Goal: Task Accomplishment & Management: Use online tool/utility

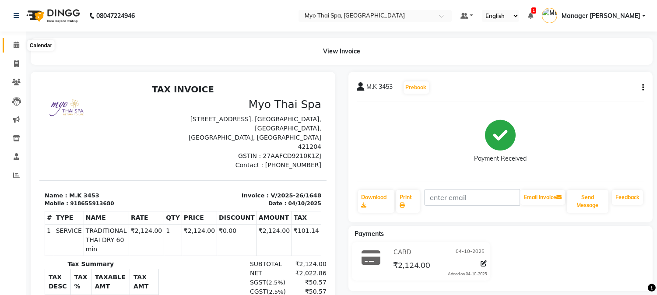
click at [14, 42] on icon at bounding box center [17, 45] width 6 height 7
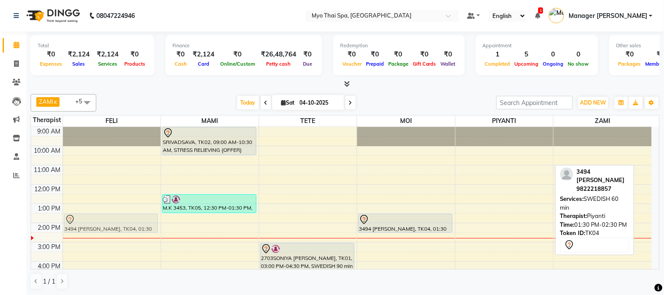
drag, startPoint x: 479, startPoint y: 225, endPoint x: 100, endPoint y: 226, distance: 379.5
click at [100, 226] on tr "3494 [PERSON_NAME], TK04, 01:30 PM-02:30 PM, SWEDISH 60 min SRIVADSAVA, TK02, 0…" at bounding box center [341, 261] width 621 height 269
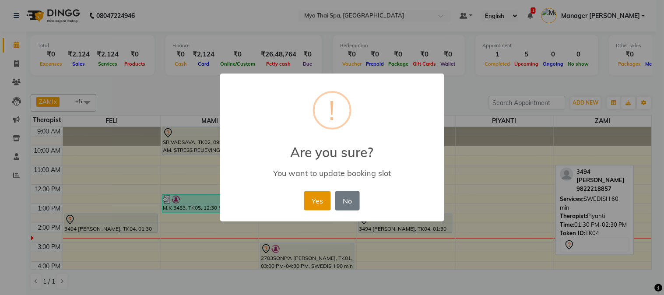
click at [317, 201] on button "Yes" at bounding box center [317, 200] width 27 height 19
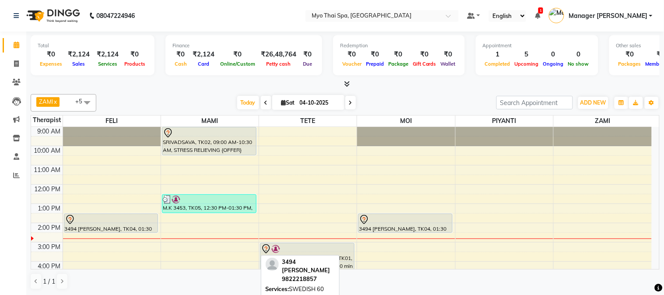
click at [107, 223] on div at bounding box center [111, 219] width 93 height 11
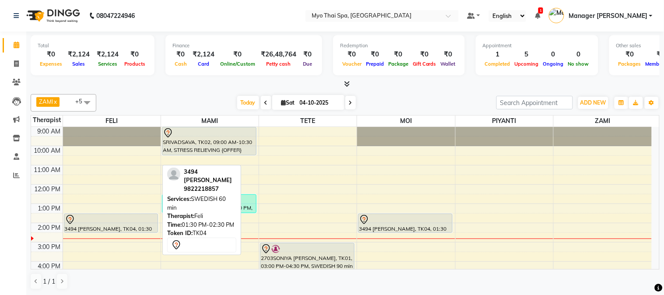
click at [117, 218] on div at bounding box center [111, 219] width 93 height 11
select select "7"
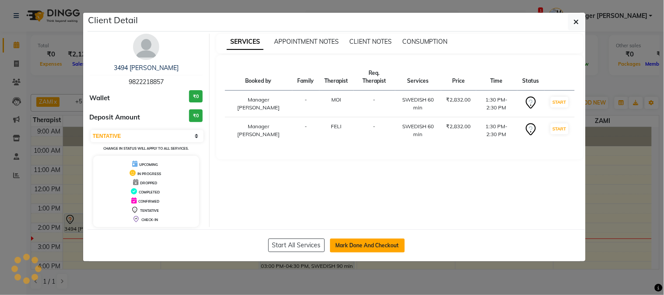
click at [348, 239] on button "Mark Done And Checkout" at bounding box center [367, 246] width 75 height 14
select select "service"
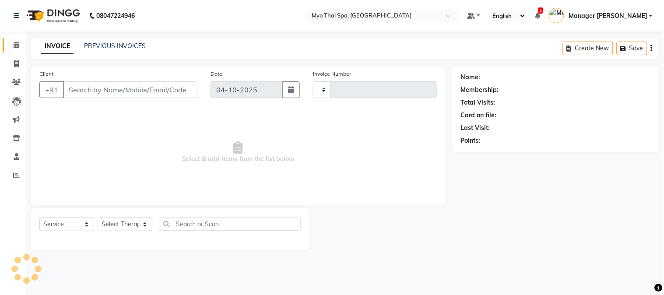
type input "1649"
select select "5086"
type input "9822218857"
select select "85116"
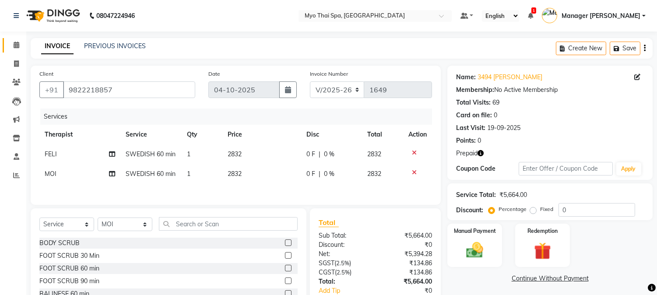
scroll to position [57, 0]
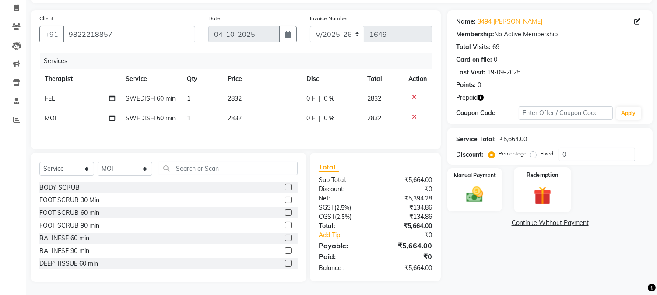
click at [548, 195] on img at bounding box center [542, 196] width 29 height 22
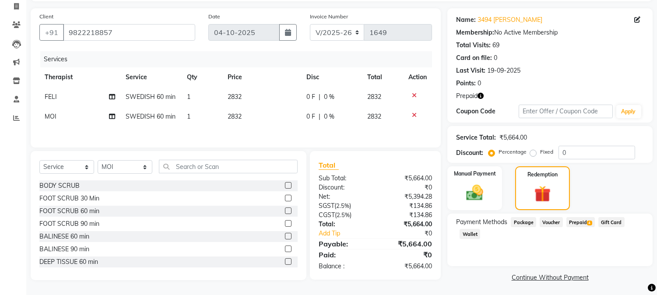
click at [585, 218] on span "Prepaid 4" at bounding box center [580, 222] width 28 height 10
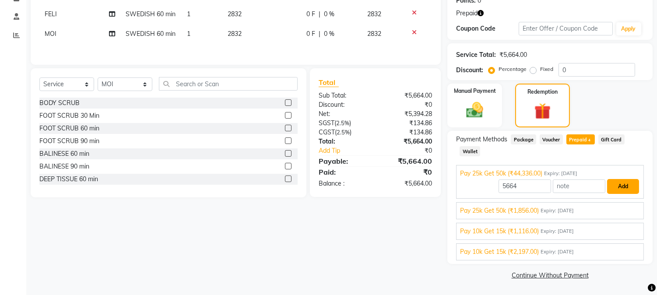
click at [625, 185] on button "Add" at bounding box center [623, 186] width 32 height 15
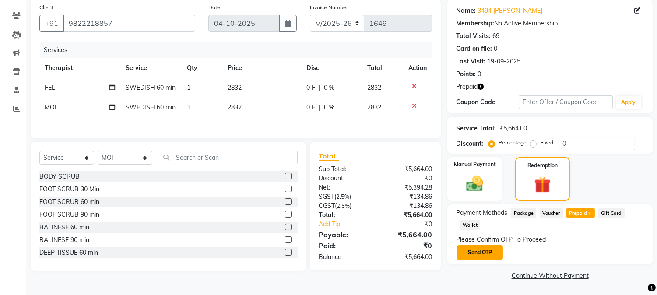
click at [477, 250] on button "Send OTP" at bounding box center [480, 252] width 46 height 15
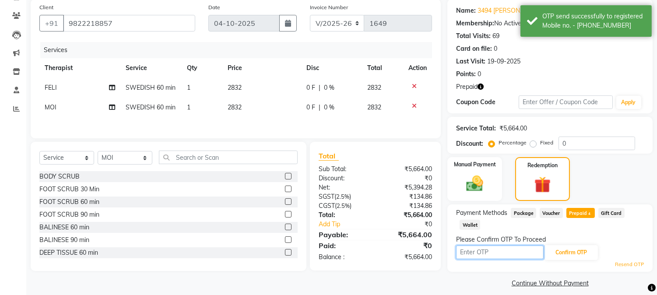
click at [478, 247] on input "text" at bounding box center [500, 253] width 88 height 14
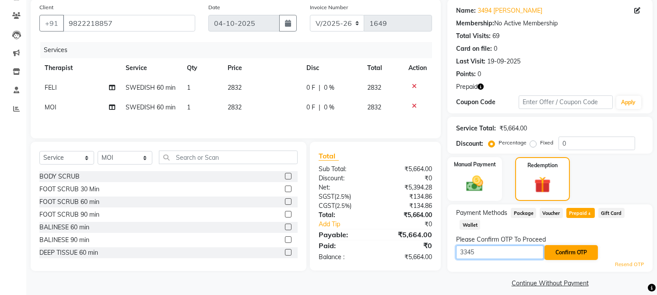
type input "3345"
drag, startPoint x: 570, startPoint y: 256, endPoint x: 575, endPoint y: 260, distance: 6.6
click at [570, 255] on button "Confirm OTP" at bounding box center [571, 252] width 53 height 15
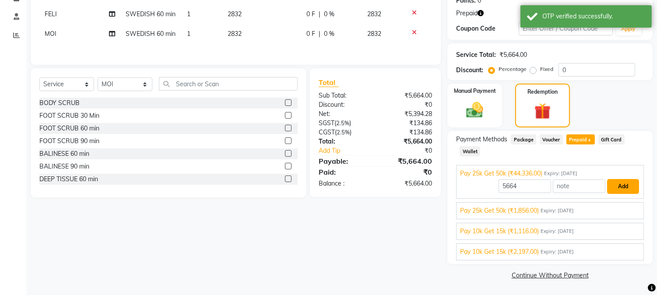
click at [619, 189] on button "Add" at bounding box center [623, 186] width 32 height 15
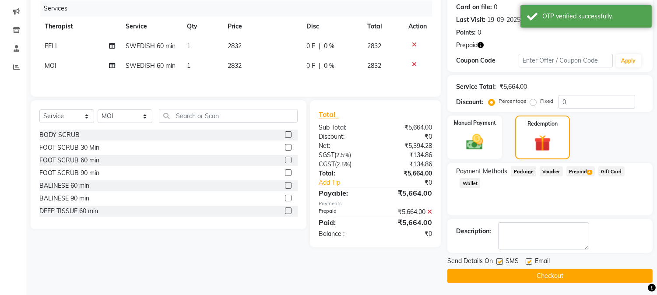
click at [548, 273] on button "Checkout" at bounding box center [549, 276] width 205 height 14
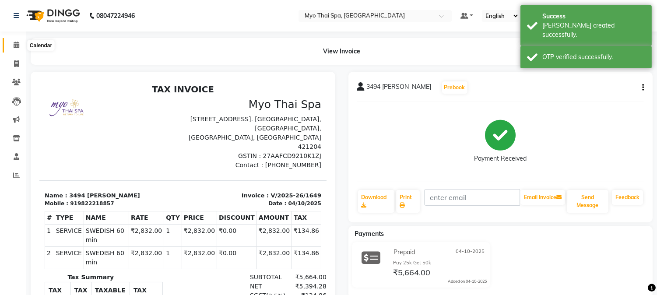
click at [16, 43] on icon at bounding box center [17, 45] width 6 height 7
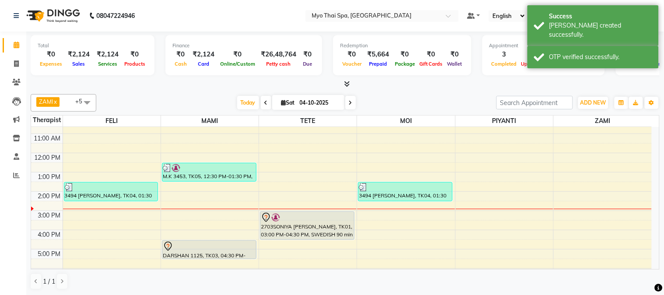
scroll to position [31, 0]
